Goal: Navigation & Orientation: Find specific page/section

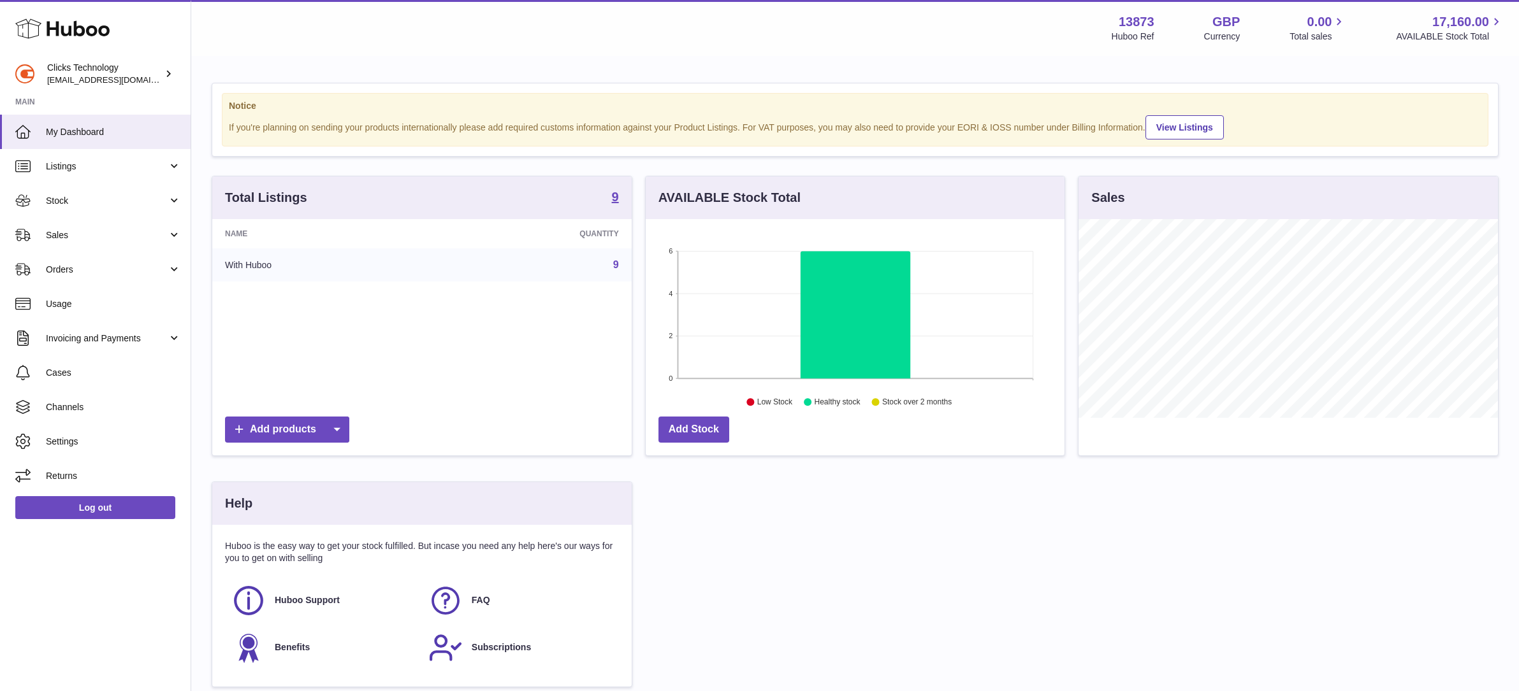
scroll to position [199, 419]
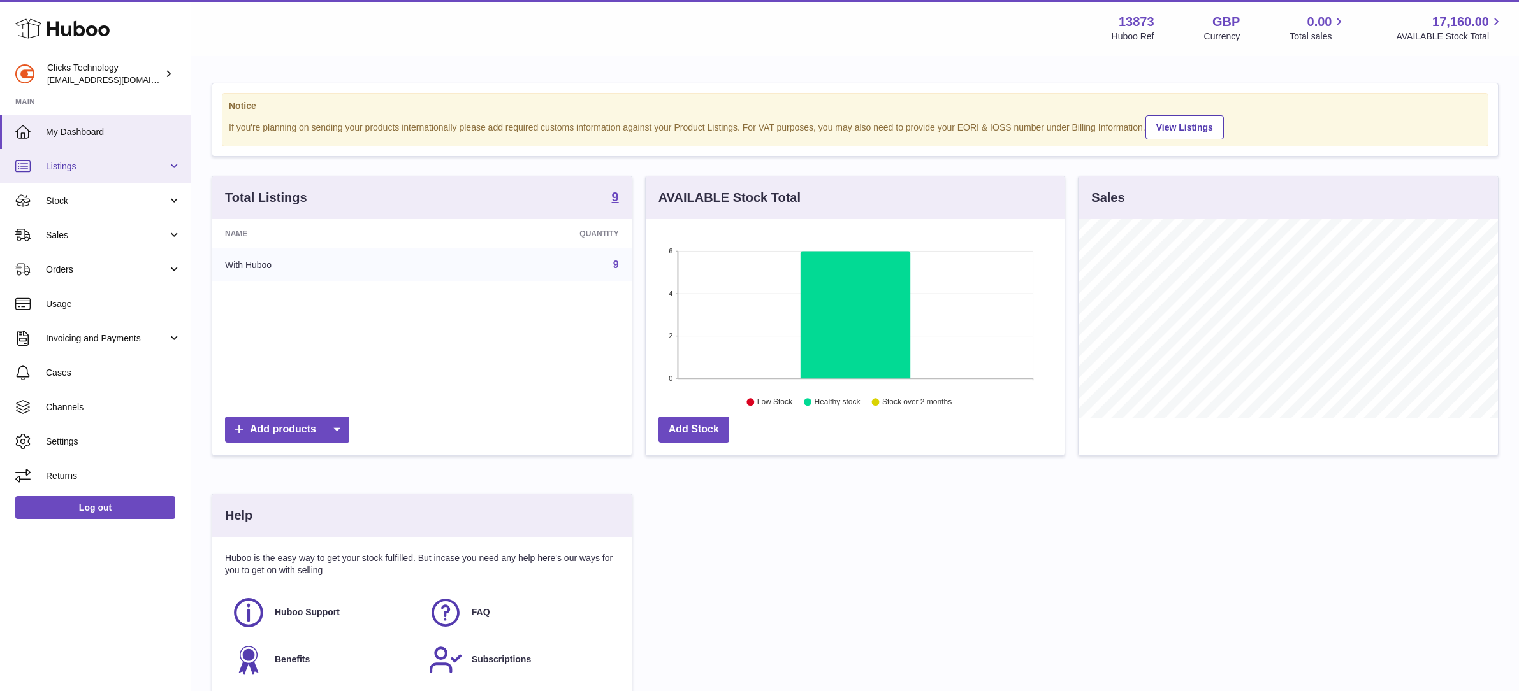
click at [136, 172] on link "Listings" at bounding box center [95, 166] width 191 height 34
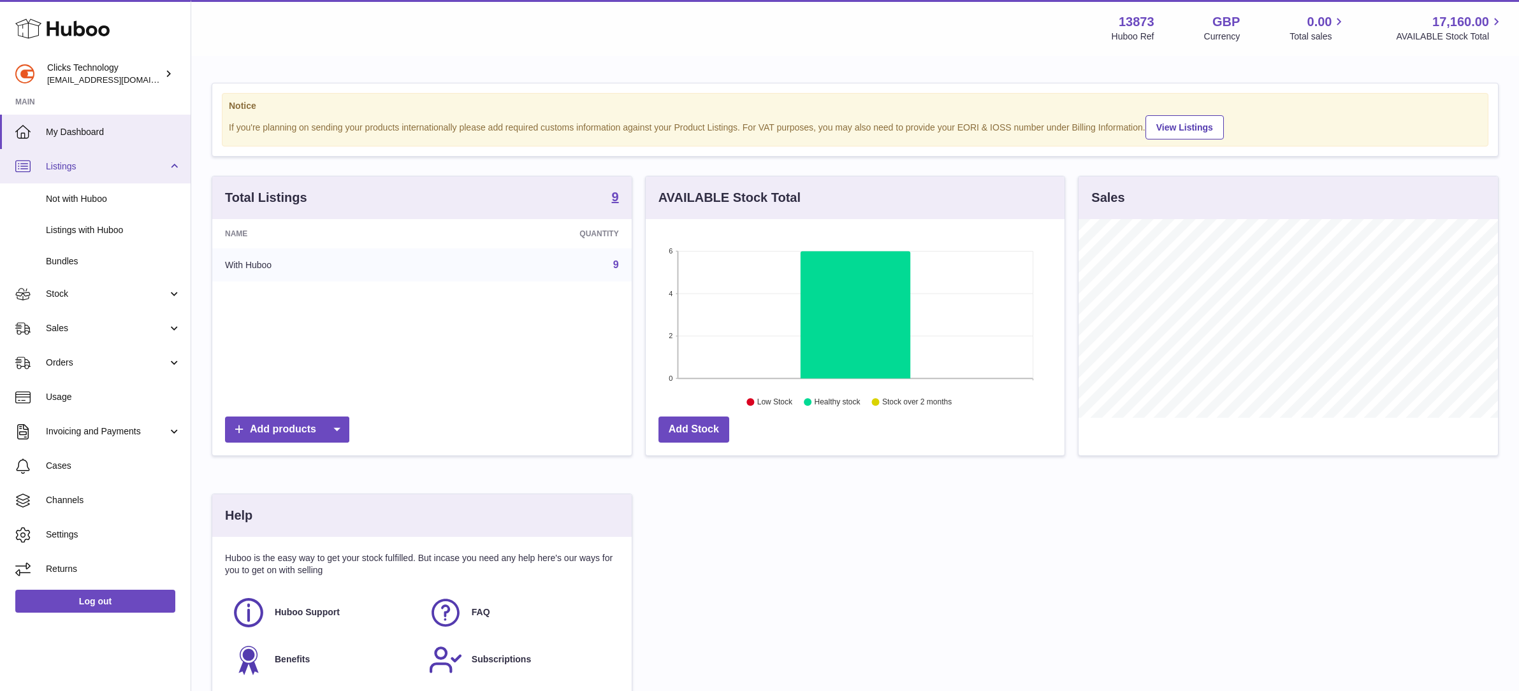
click at [160, 152] on link "Listings" at bounding box center [95, 166] width 191 height 34
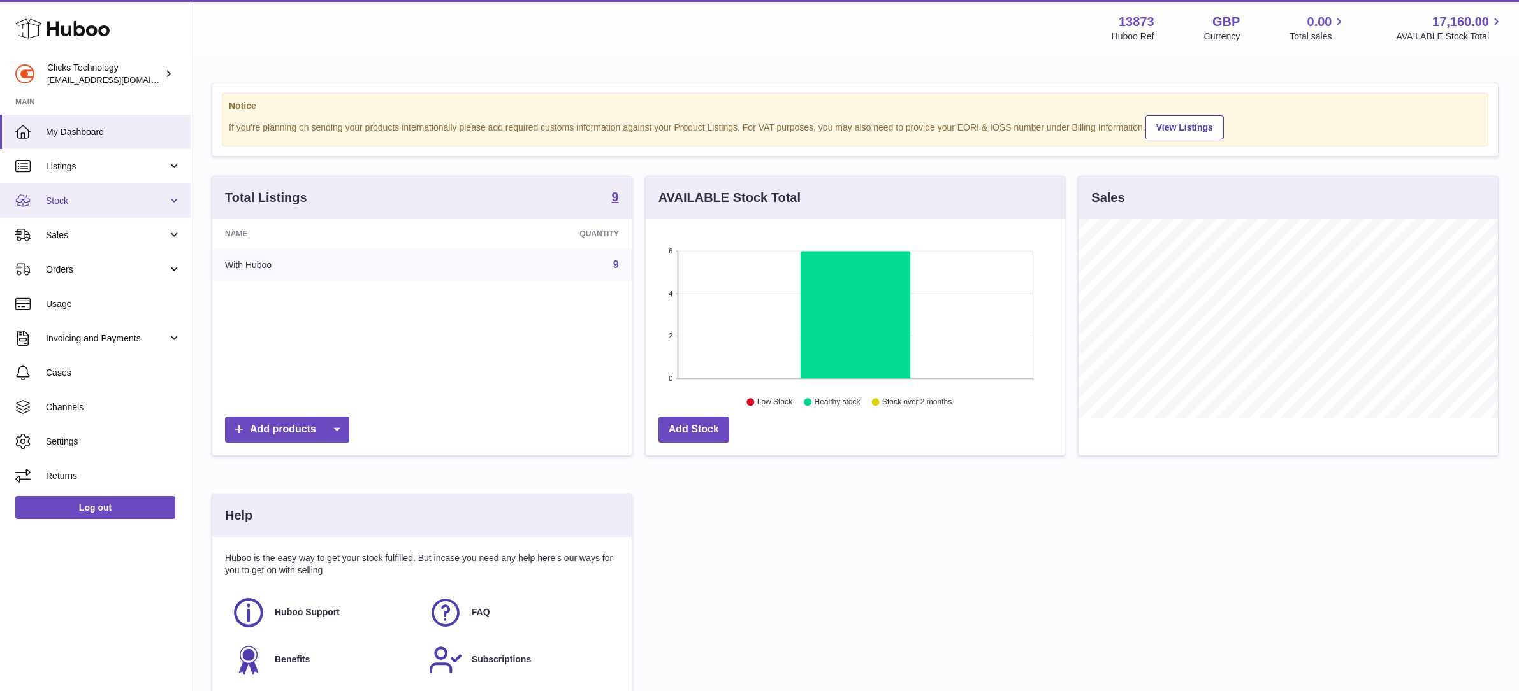
click at [134, 202] on span "Stock" at bounding box center [107, 201] width 122 height 12
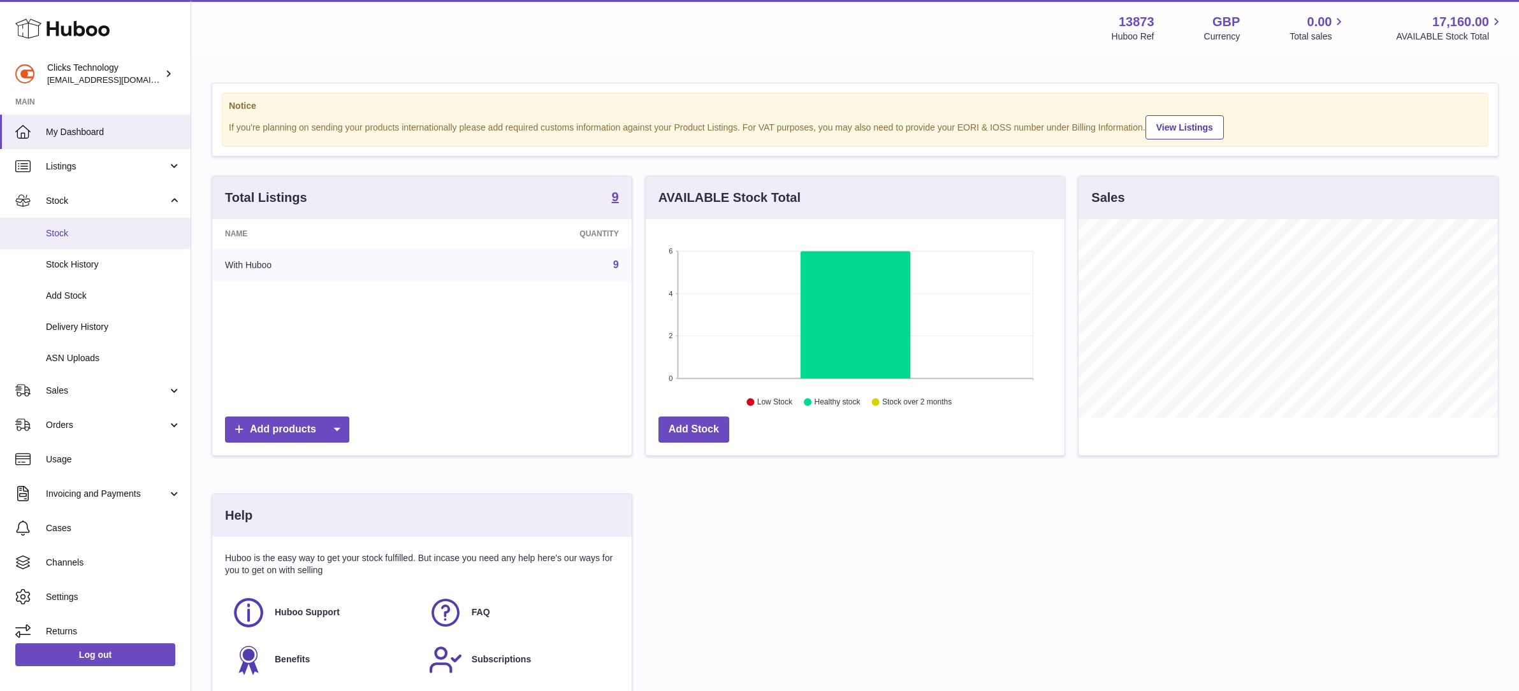
click at [135, 244] on link "Stock" at bounding box center [95, 233] width 191 height 31
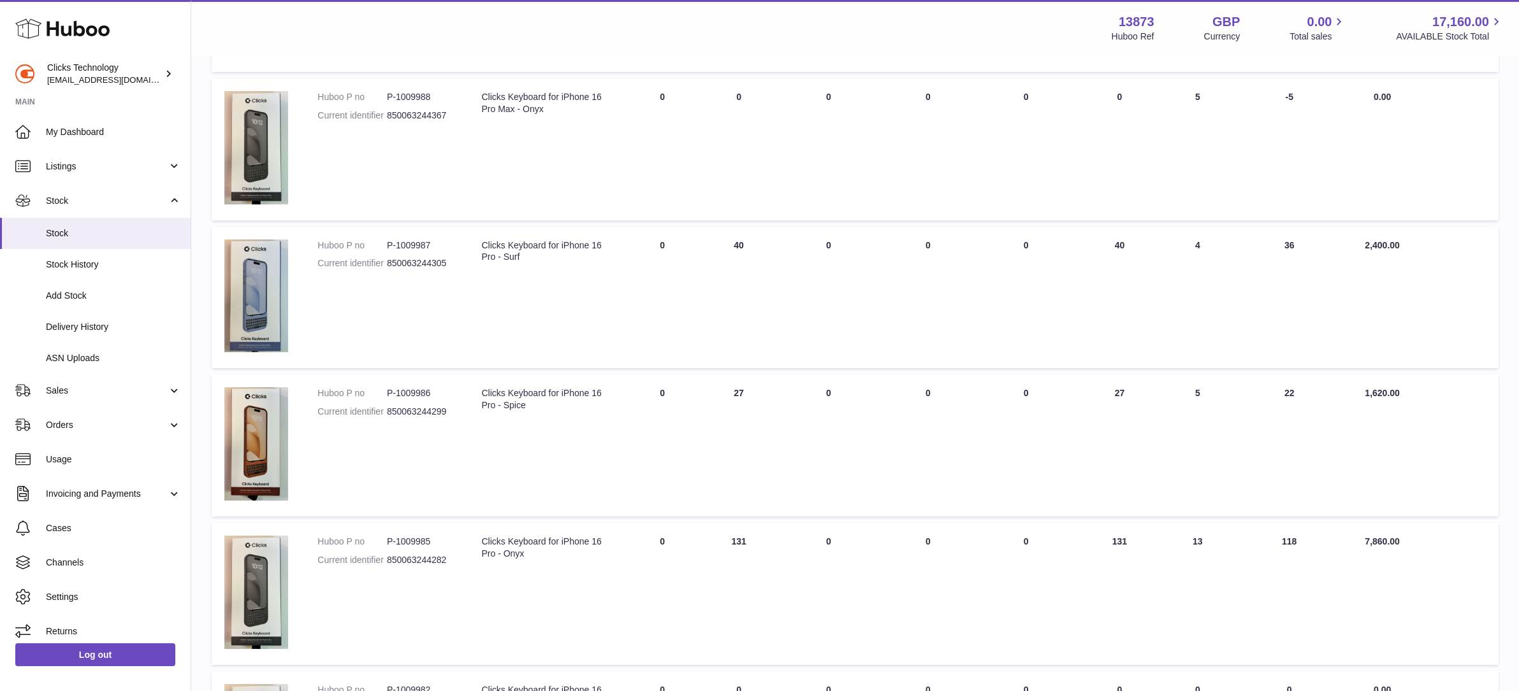
scroll to position [274, 0]
